Goal: Navigation & Orientation: Go to known website

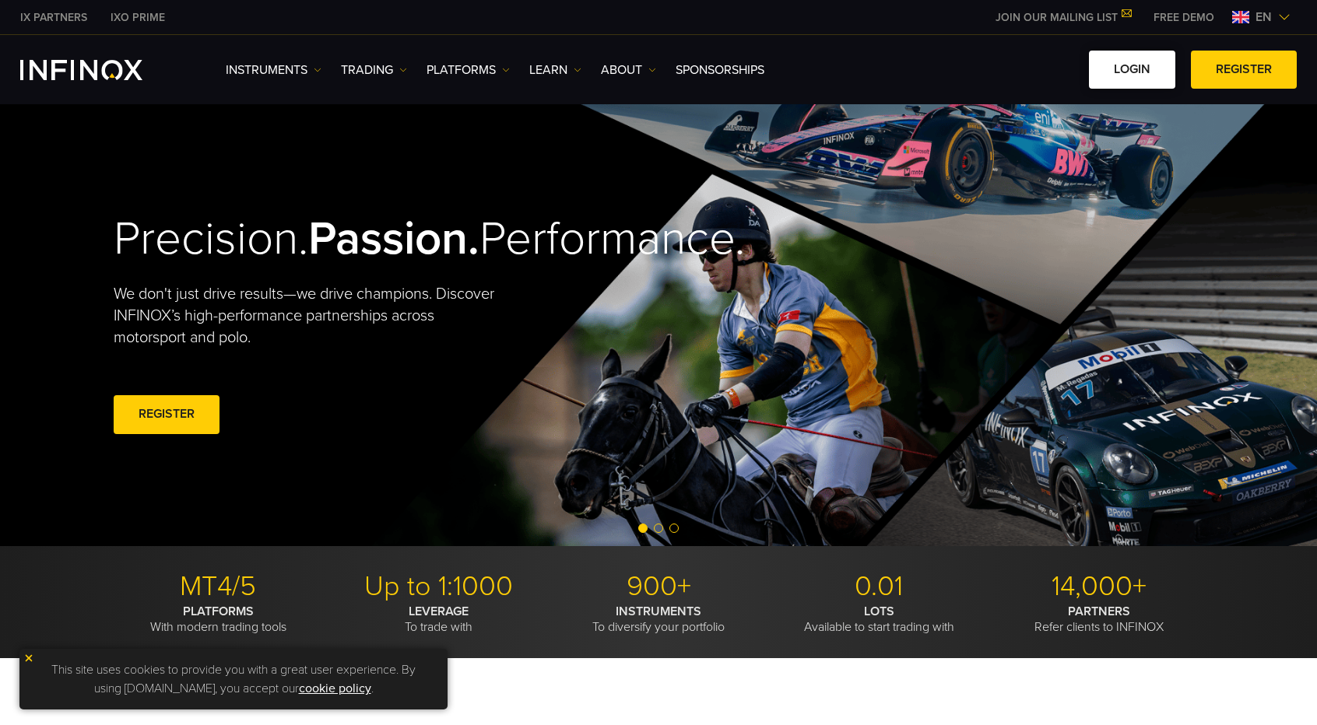
click at [1121, 73] on link "LOGIN" at bounding box center [1132, 70] width 86 height 38
